Goal: Task Accomplishment & Management: Manage account settings

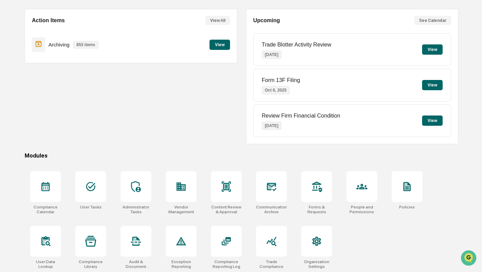
scroll to position [60, 0]
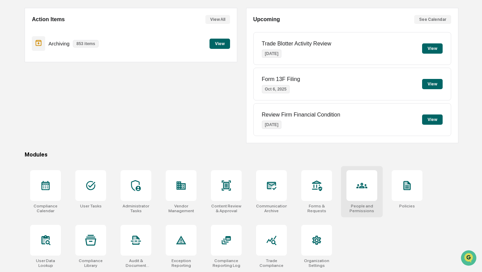
click at [367, 179] on div at bounding box center [361, 185] width 31 height 31
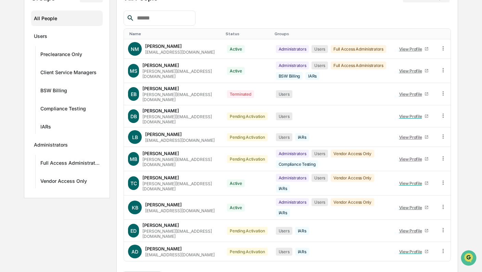
scroll to position [94, 0]
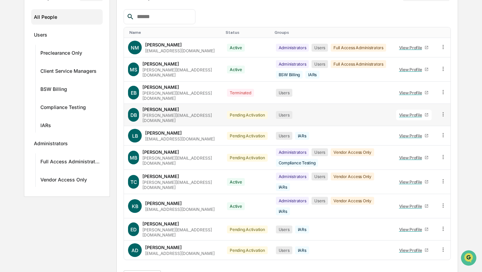
click at [443, 112] on icon at bounding box center [443, 114] width 1 height 4
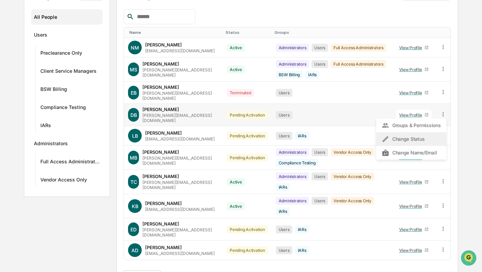
click at [424, 136] on div "Change Status" at bounding box center [411, 139] width 59 height 8
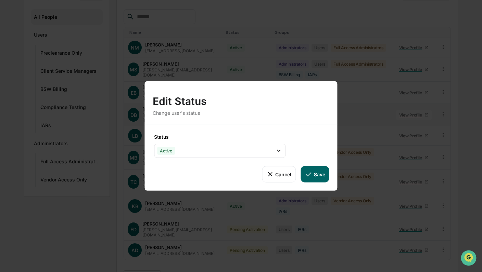
click at [269, 176] on icon at bounding box center [270, 174] width 4 height 4
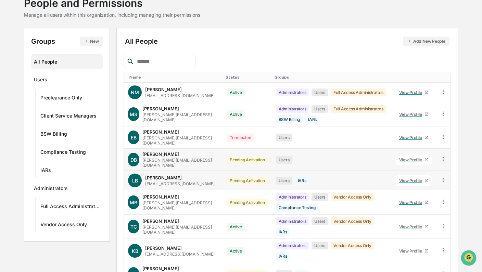
scroll to position [0, 0]
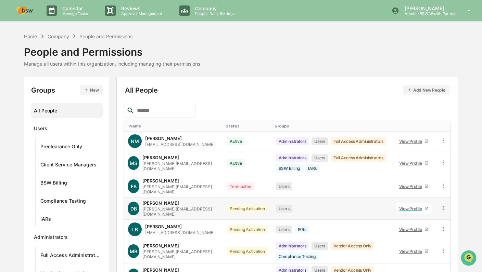
click at [29, 13] on img at bounding box center [24, 11] width 16 height 8
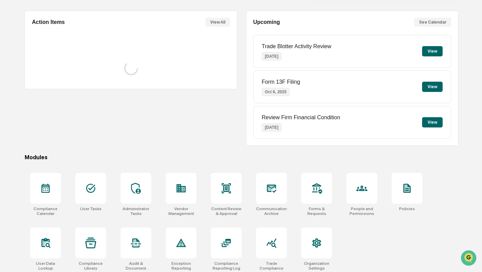
scroll to position [60, 0]
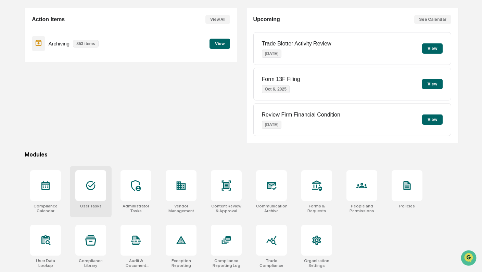
click at [95, 193] on div at bounding box center [90, 185] width 31 height 31
